Goal: Transaction & Acquisition: Purchase product/service

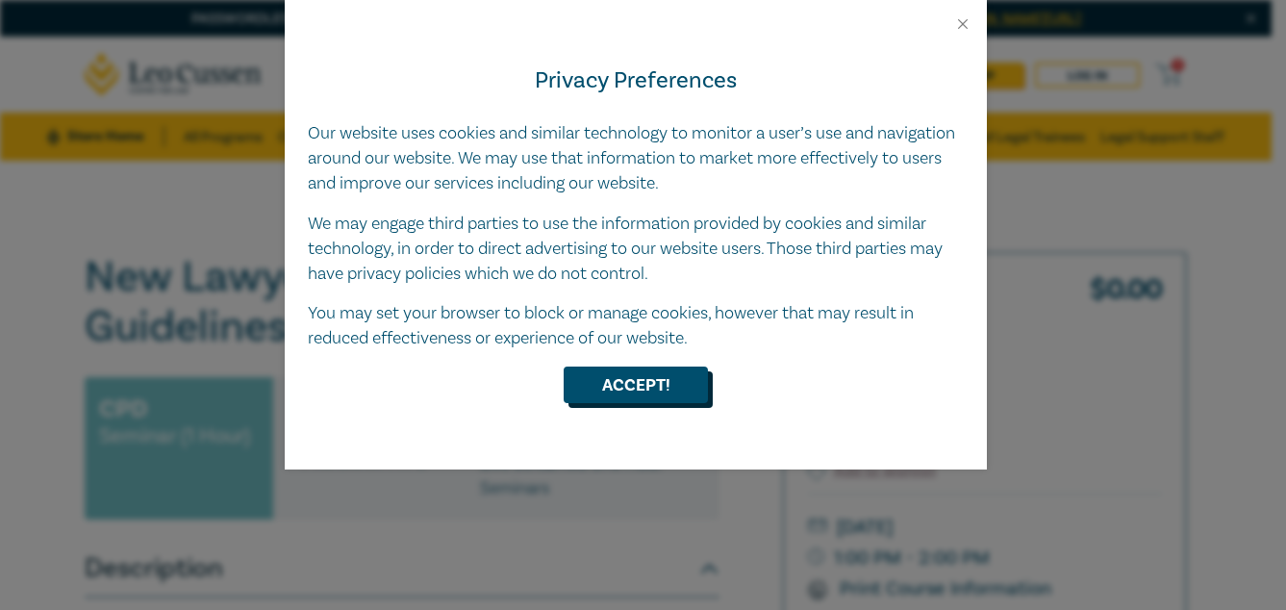
click at [626, 382] on button "Accept!" at bounding box center [636, 384] width 144 height 37
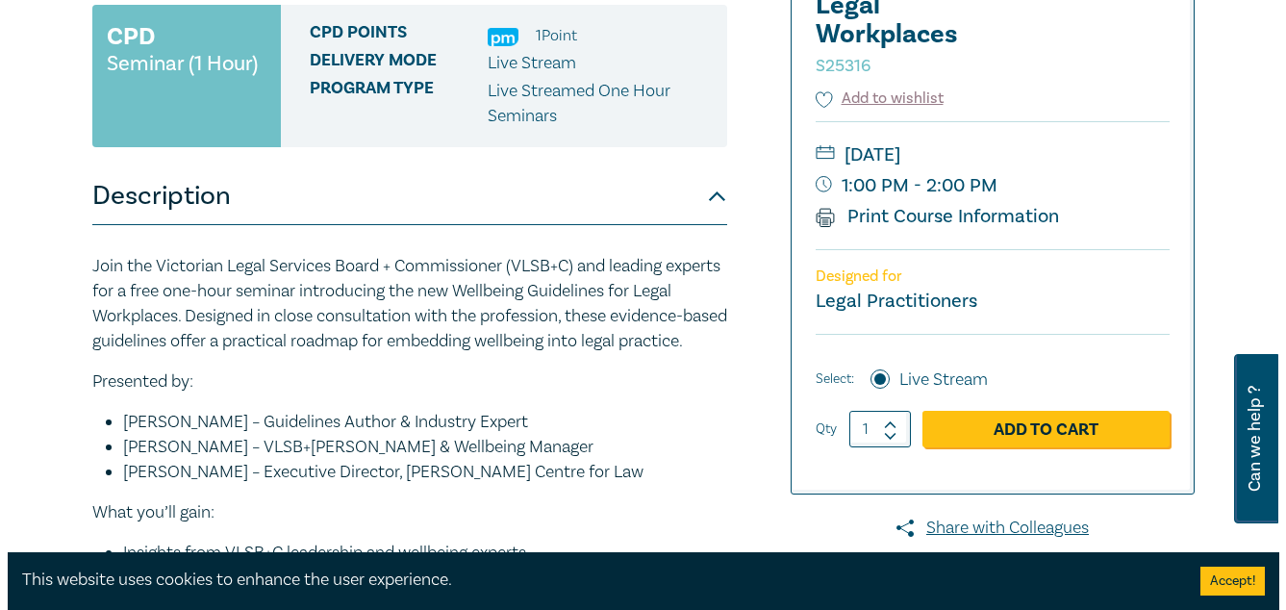
scroll to position [385, 0]
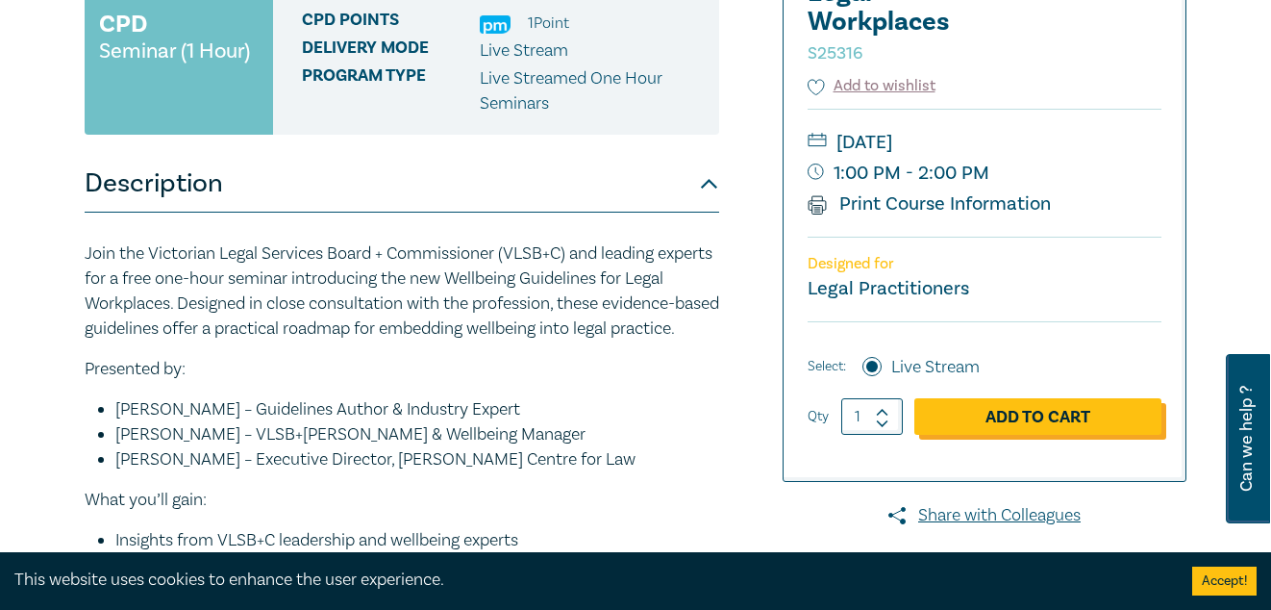
click at [960, 413] on link "Add to Cart" at bounding box center [1037, 416] width 247 height 37
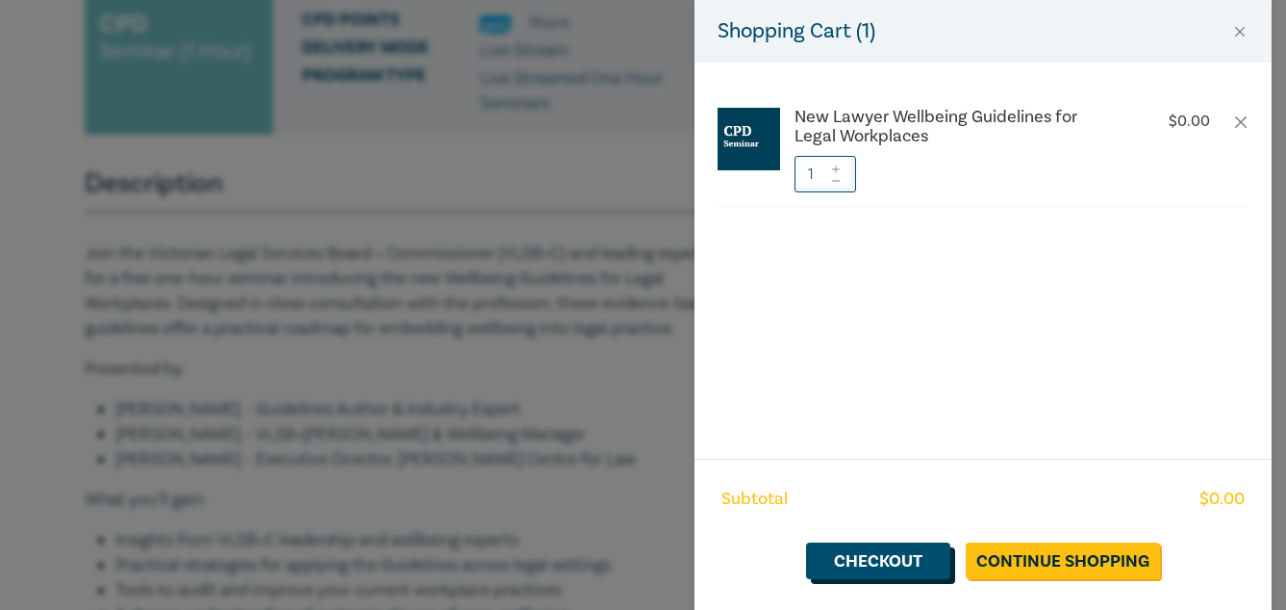
click at [889, 569] on link "Checkout" at bounding box center [878, 560] width 144 height 37
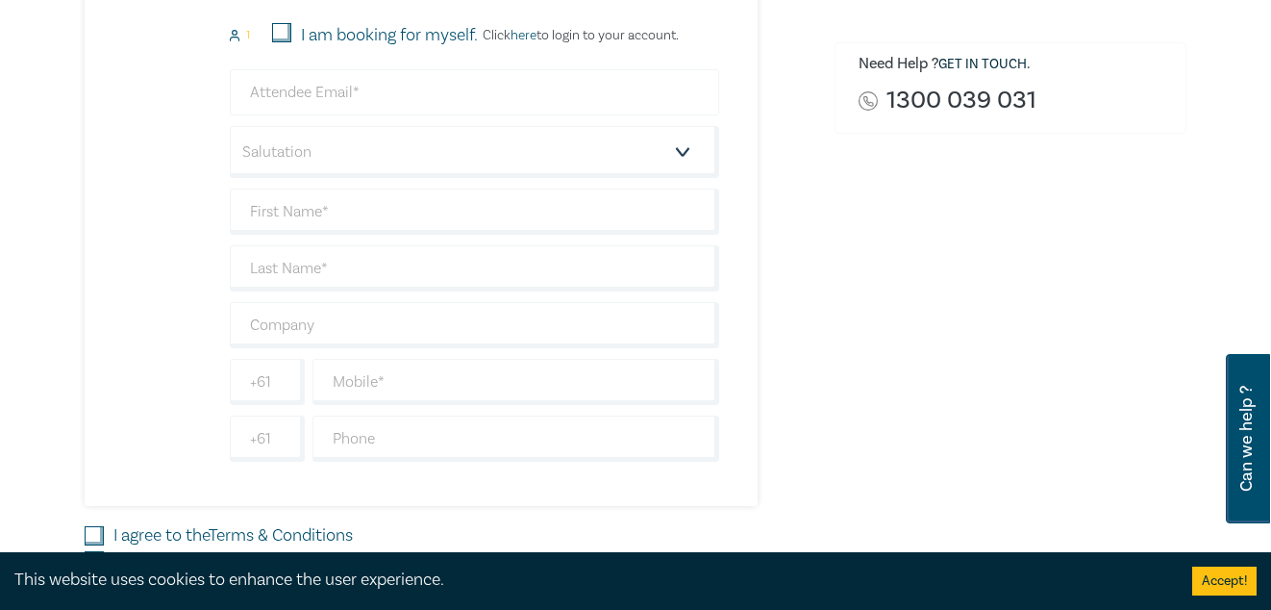
scroll to position [577, 0]
click at [338, 81] on input "email" at bounding box center [474, 91] width 489 height 46
type input "jennifer@holdstocklaw.com.au"
type input "[PERSON_NAME]"
type input "Holdstock"
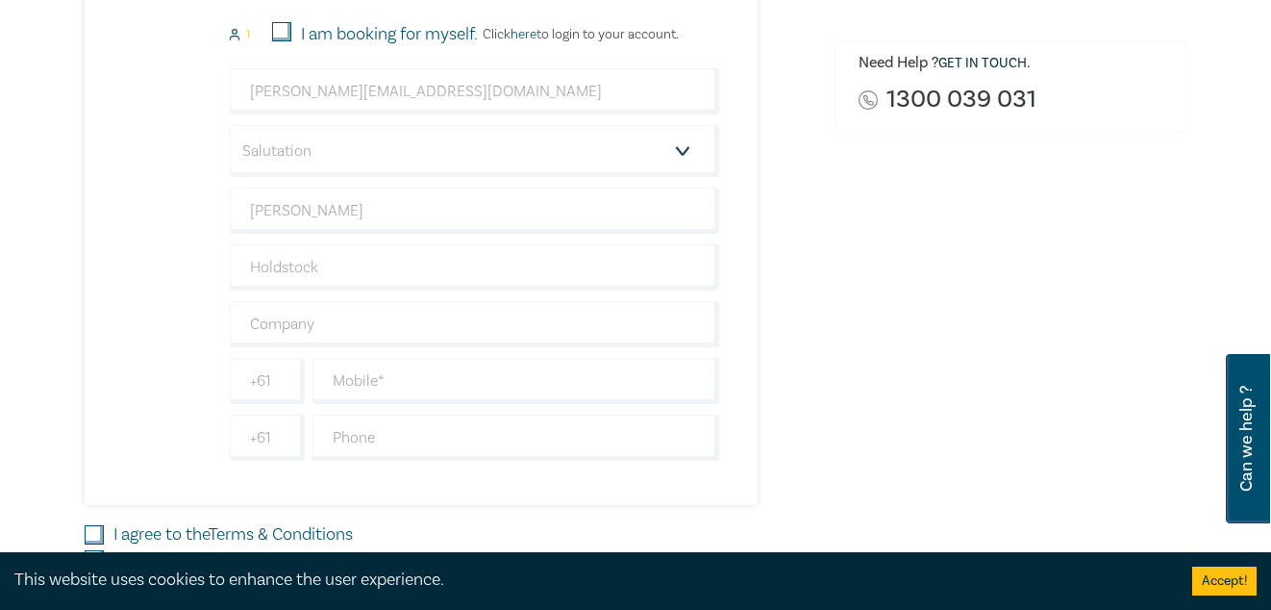
click at [283, 22] on input "I am booking for myself." at bounding box center [281, 31] width 19 height 19
checkbox input "true"
click at [372, 323] on input "text" at bounding box center [474, 324] width 489 height 46
type input "Holdstock Law"
drag, startPoint x: 395, startPoint y: 373, endPoint x: 407, endPoint y: 378, distance: 12.5
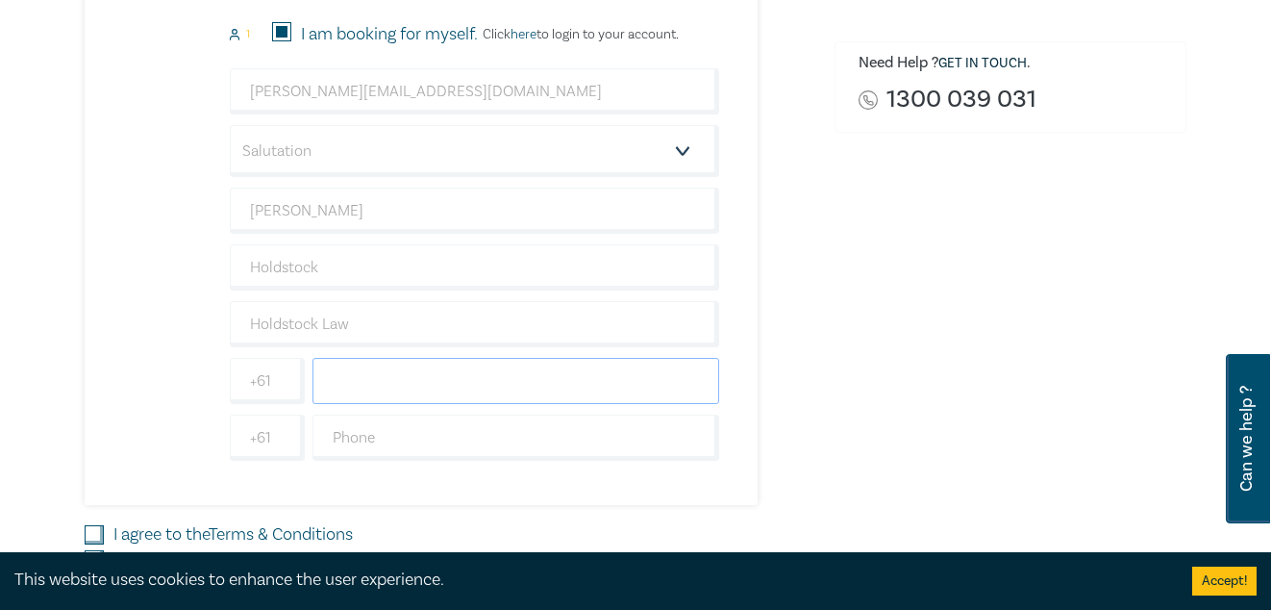
click at [395, 373] on input "text" at bounding box center [516, 381] width 407 height 46
type input "401356836"
click at [835, 312] on div "Order New Lawyer Wellbeing Guidelines for Legal Workplaces (Attendance: Live St…" at bounding box center [1010, 158] width 375 height 984
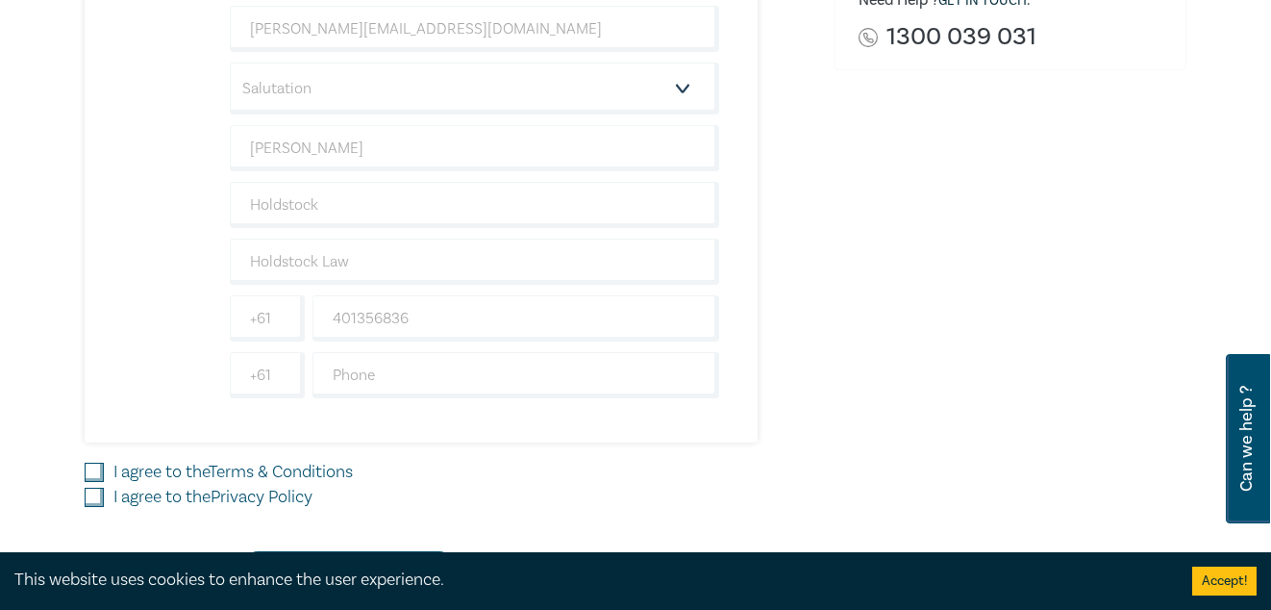
scroll to position [673, 0]
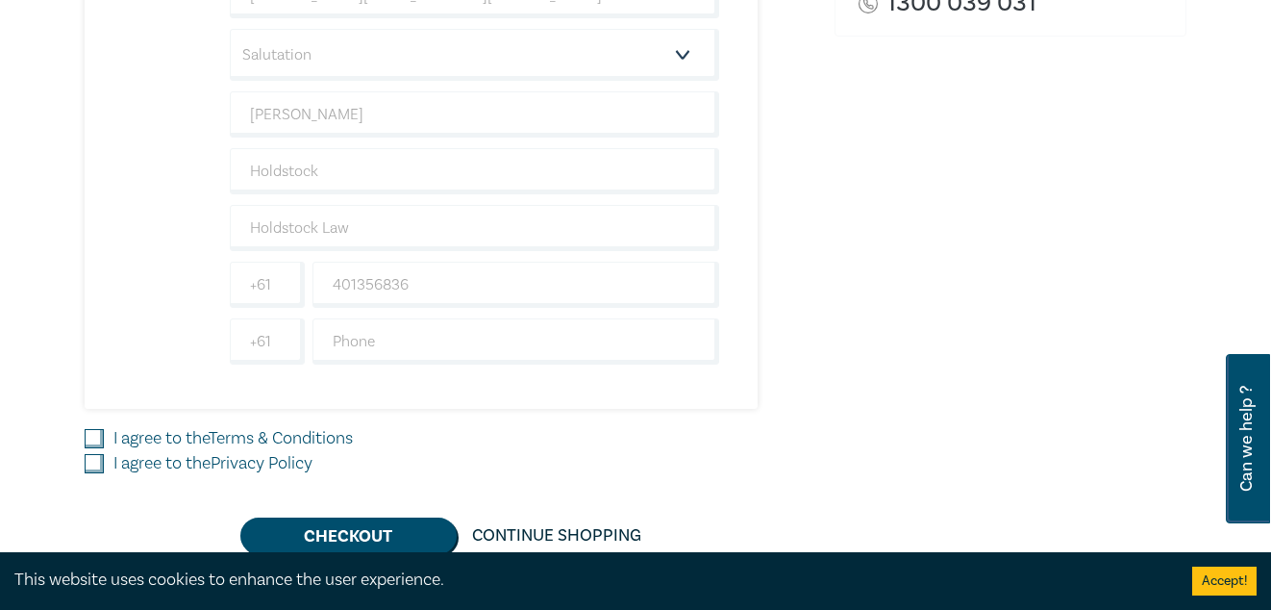
click at [87, 435] on input "I agree to the Terms & Conditions" at bounding box center [94, 438] width 19 height 19
checkbox input "true"
click at [92, 464] on input "I agree to the Privacy Policy" at bounding box center [94, 463] width 19 height 19
checkbox input "true"
click at [337, 527] on button "Checkout" at bounding box center [348, 535] width 216 height 37
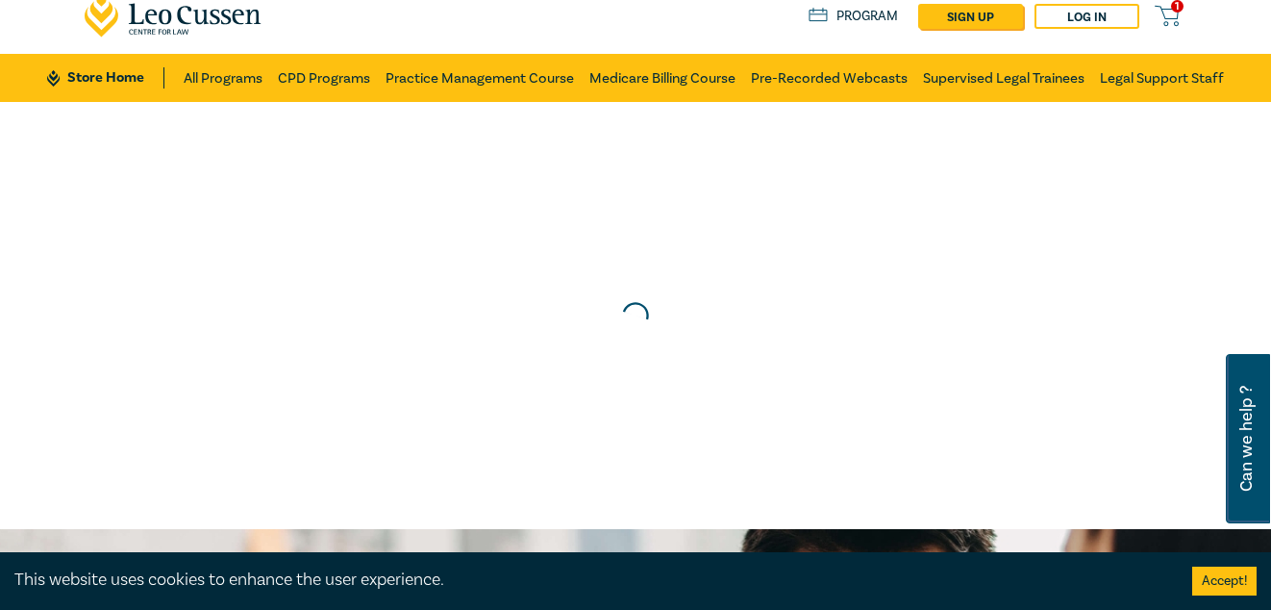
scroll to position [0, 0]
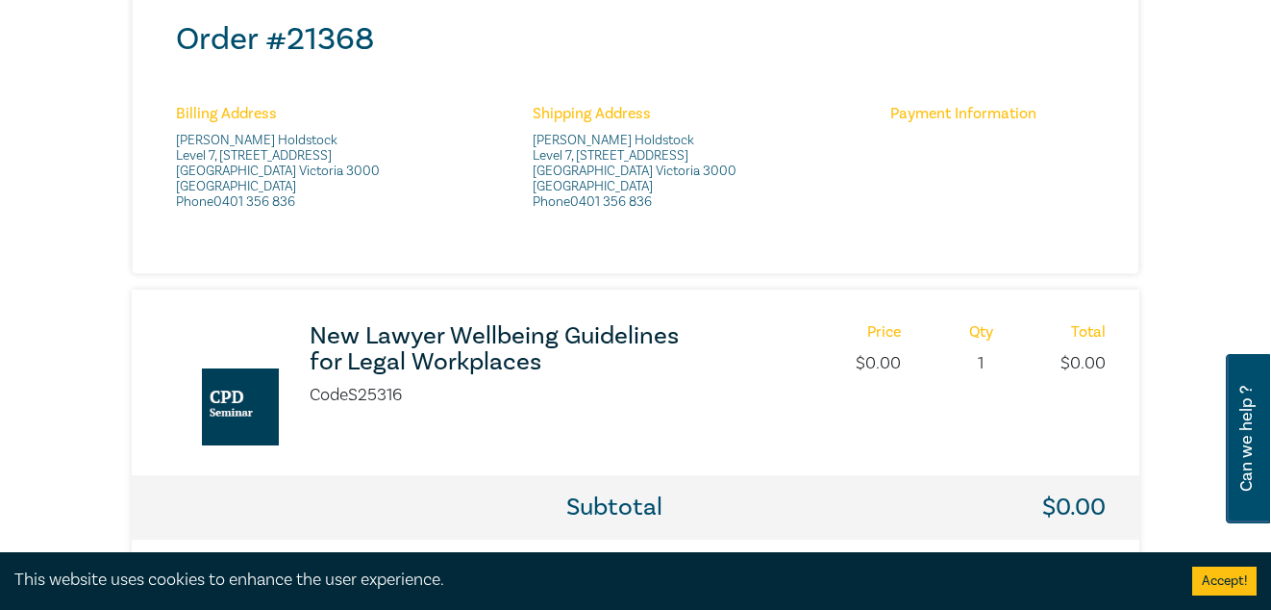
scroll to position [865, 0]
